Goal: Browse casually: Explore the website without a specific task or goal

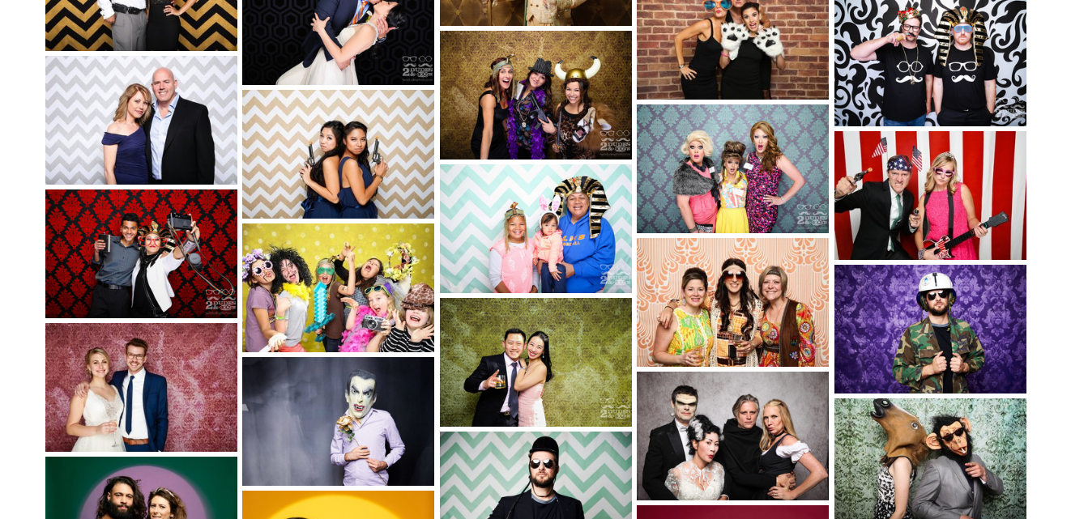
scroll to position [1935, 0]
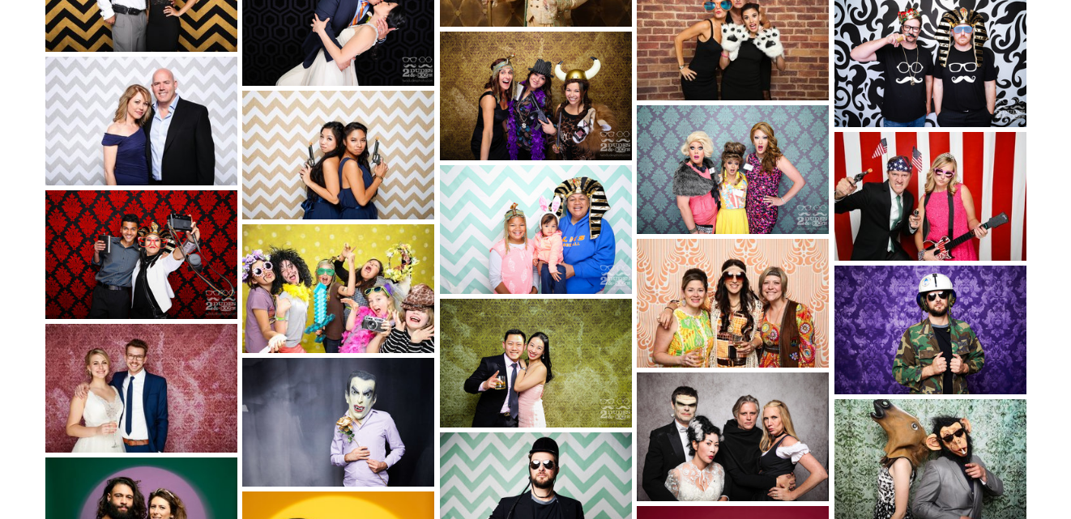
click at [156, 388] on img at bounding box center [142, 388] width 194 height 129
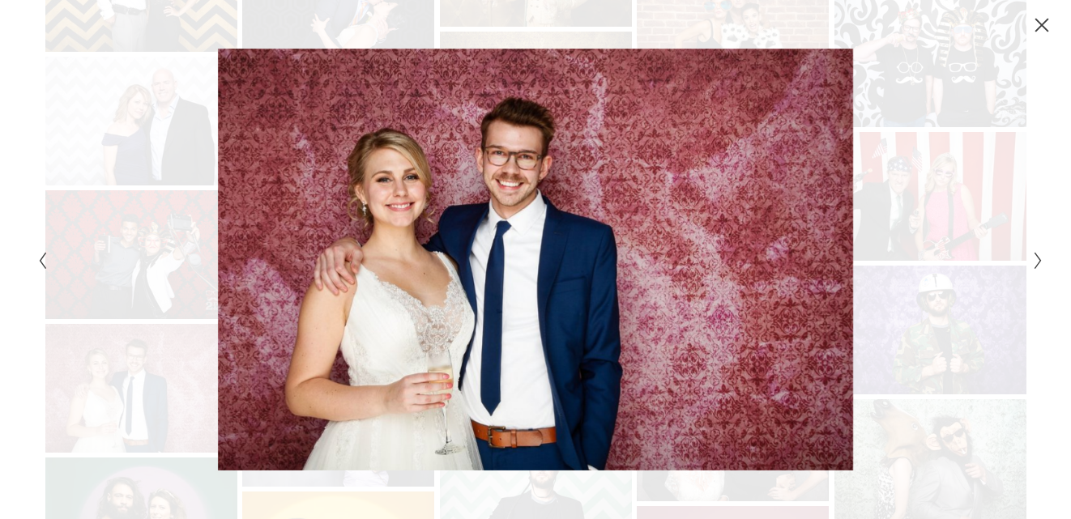
click at [105, 102] on div "Gallery" at bounding box center [283, 260] width 503 height 423
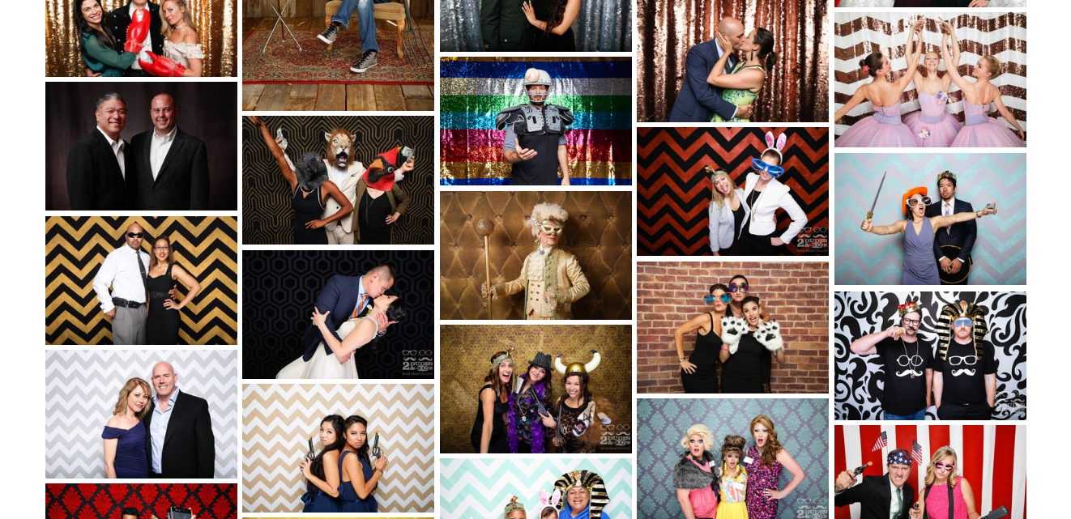
scroll to position [1681, 0]
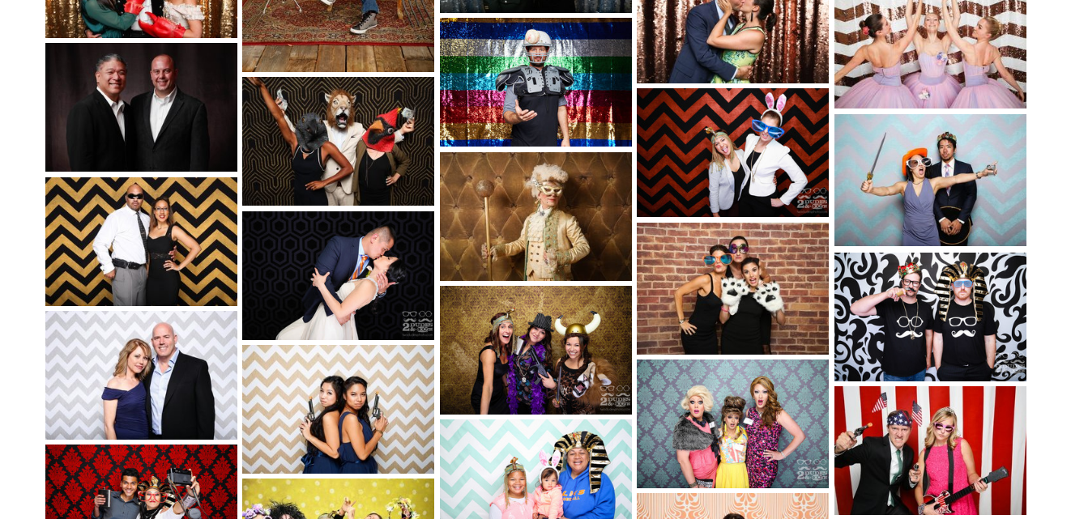
click at [378, 290] on img at bounding box center [339, 276] width 194 height 129
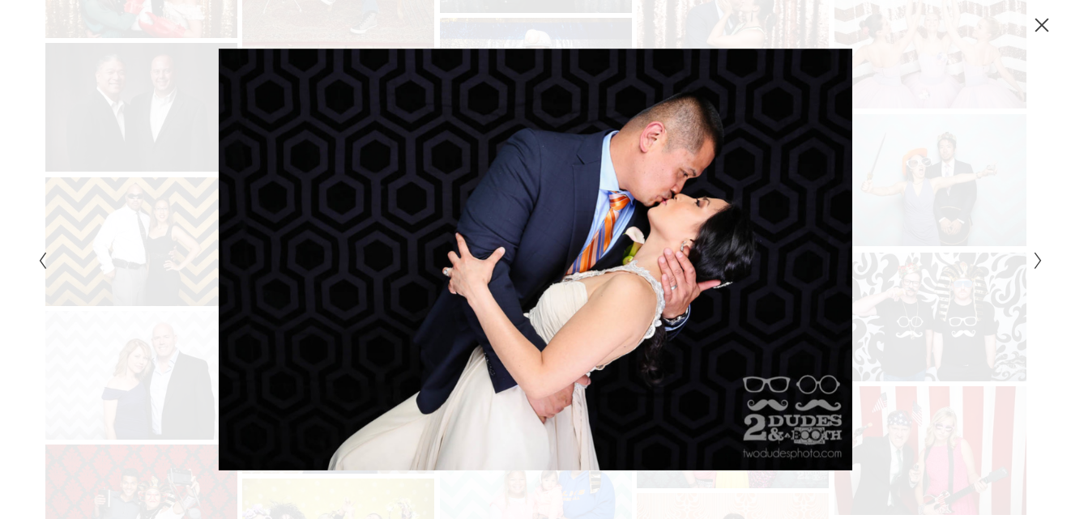
click at [1042, 20] on icon "Close" at bounding box center [1042, 25] width 16 height 16
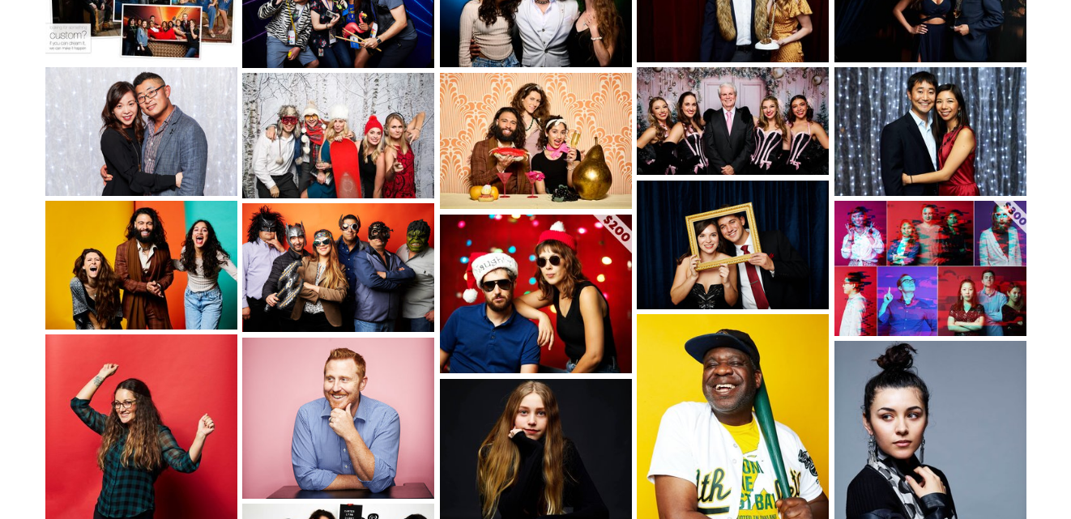
scroll to position [344, 0]
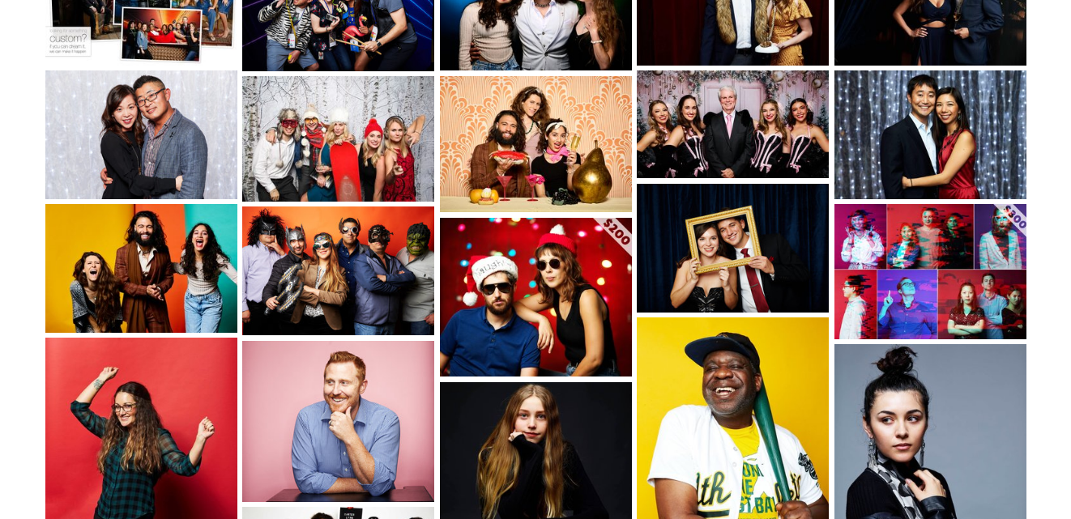
click at [797, 233] on img at bounding box center [734, 248] width 194 height 129
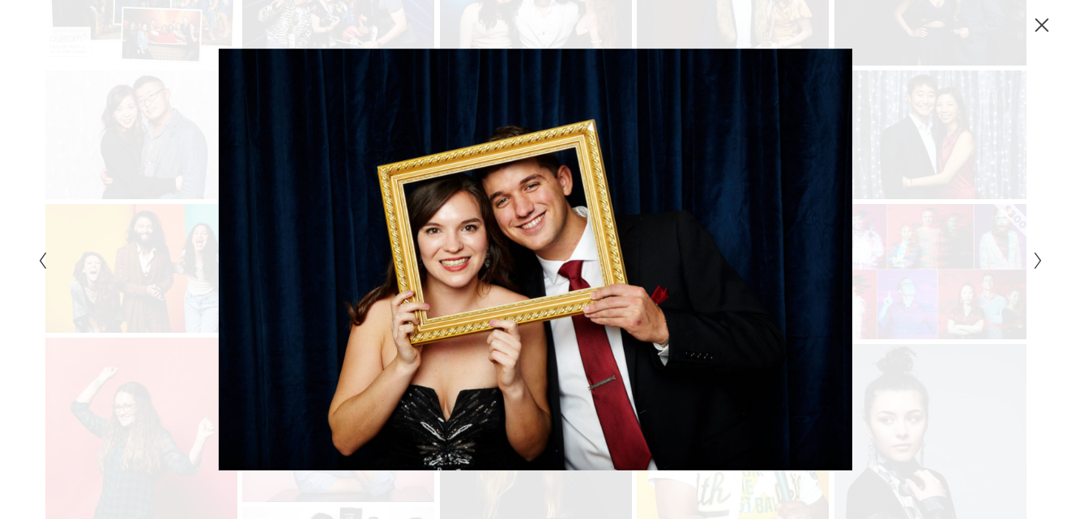
click at [1041, 25] on icon "Close" at bounding box center [1042, 25] width 16 height 16
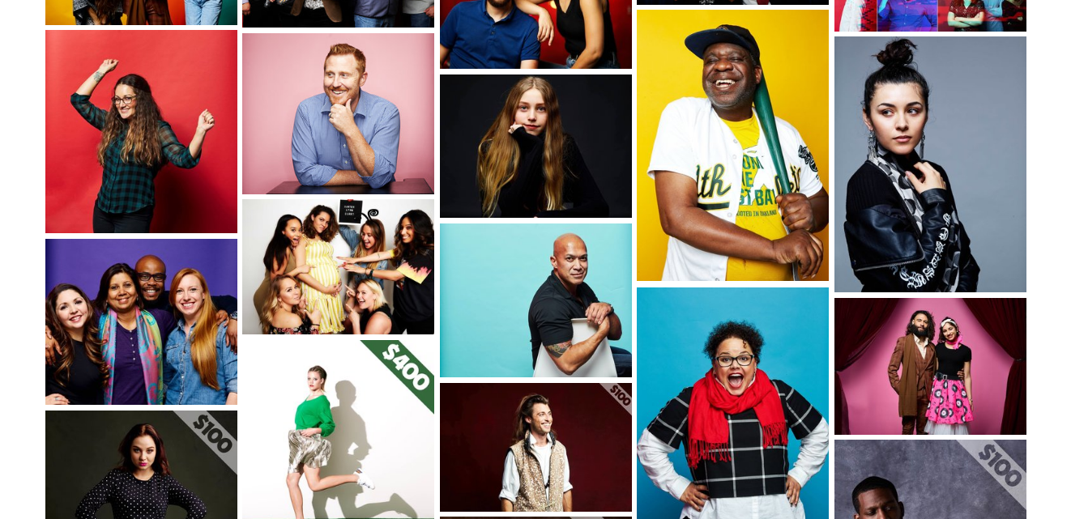
scroll to position [650, 0]
